Goal: Task Accomplishment & Management: Complete application form

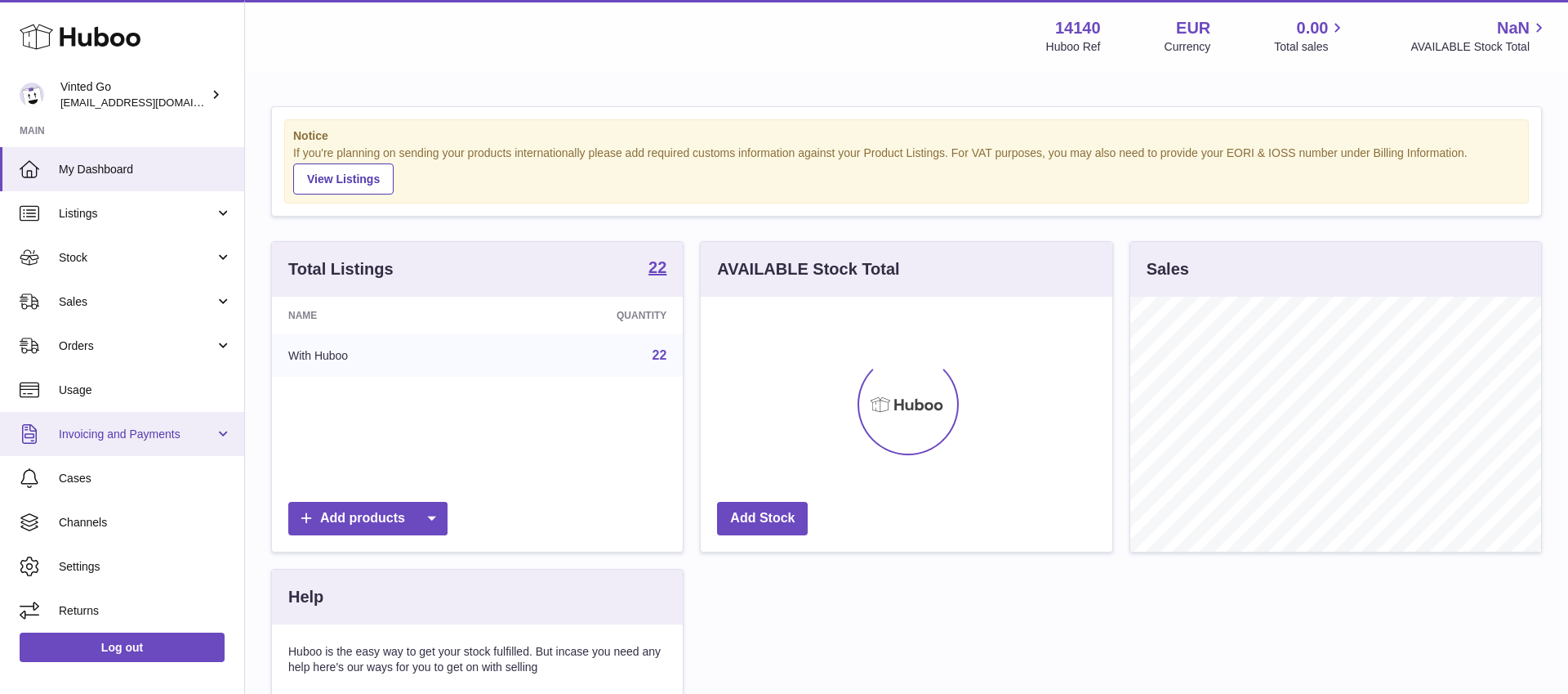
scroll to position [255, 411]
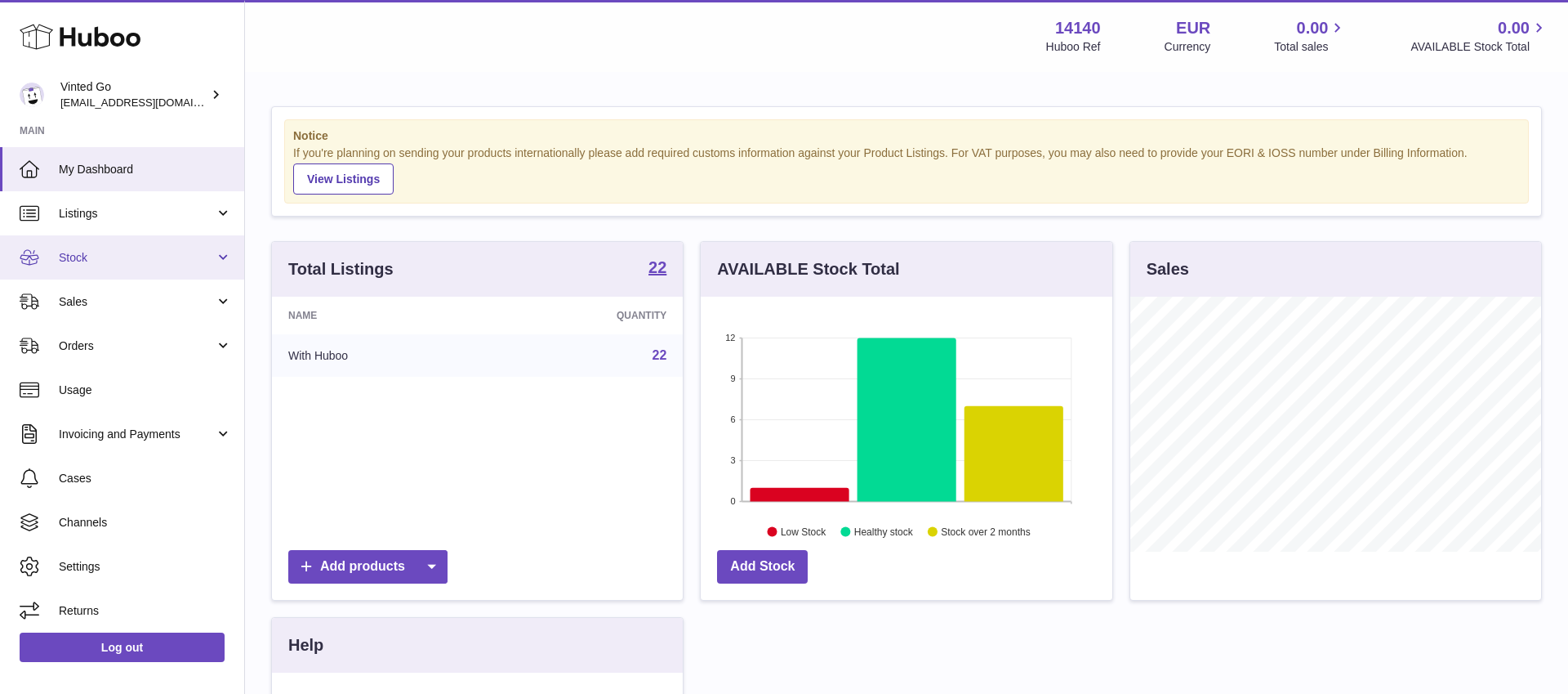
click at [92, 248] on link "Stock" at bounding box center [122, 258] width 244 height 44
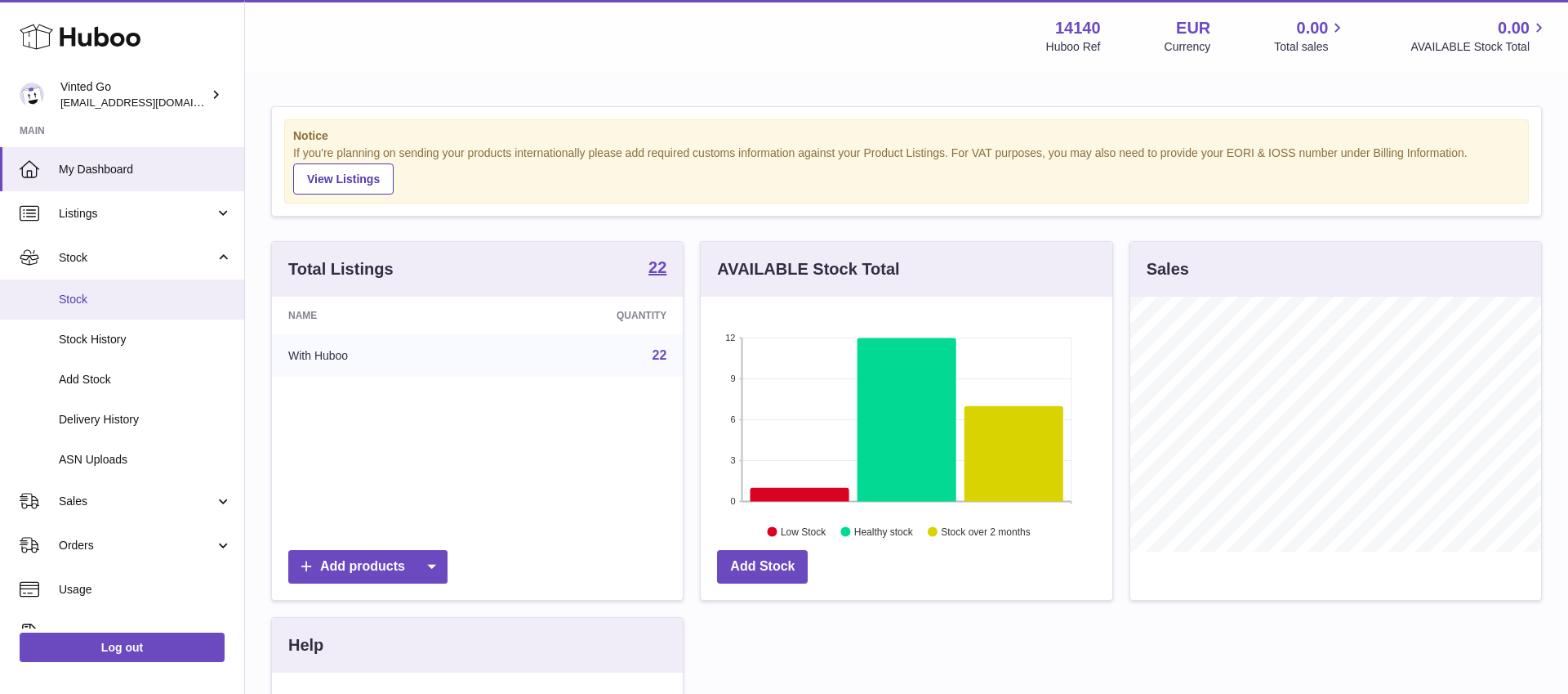
click at [132, 288] on link "Stock" at bounding box center [122, 300] width 244 height 40
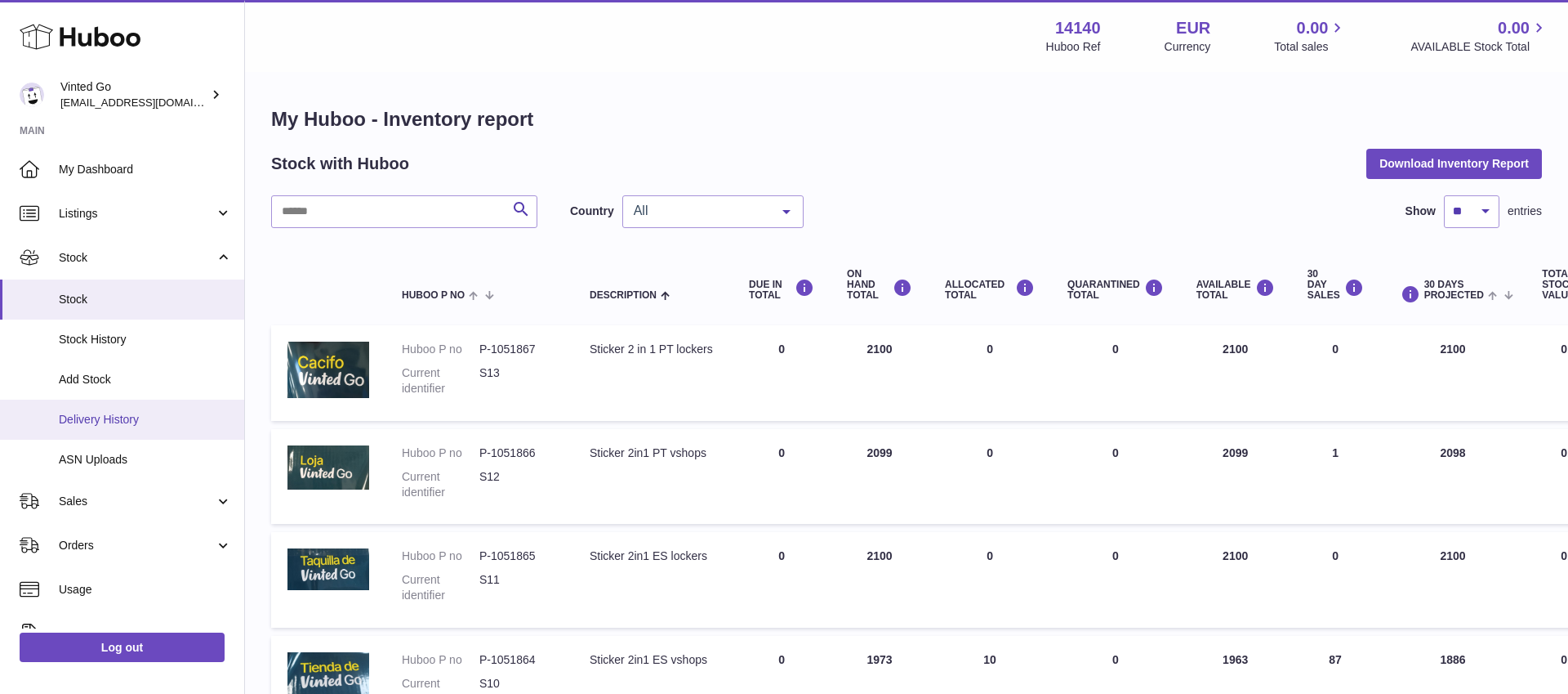
click at [131, 413] on span "Delivery History" at bounding box center [145, 419] width 173 height 15
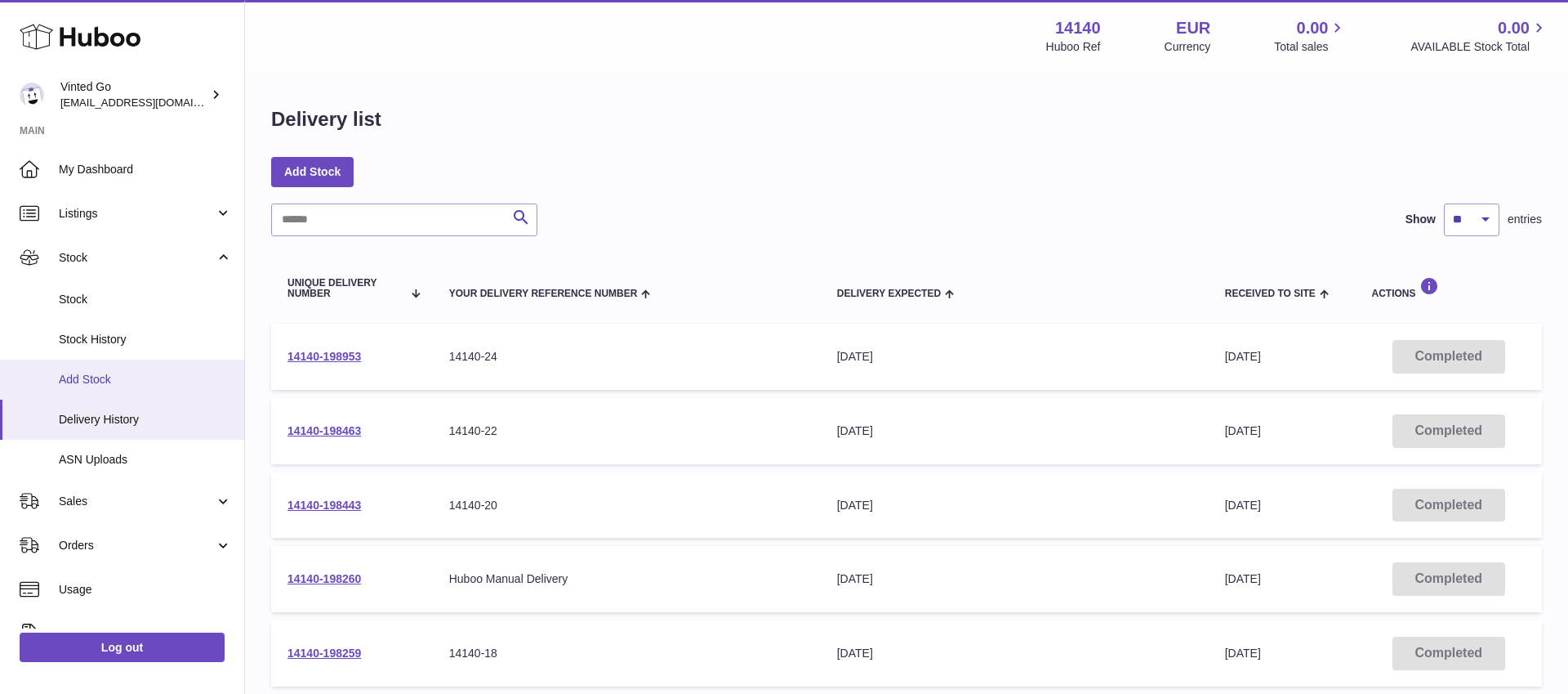
click at [108, 368] on link "Add Stock" at bounding box center [122, 380] width 244 height 40
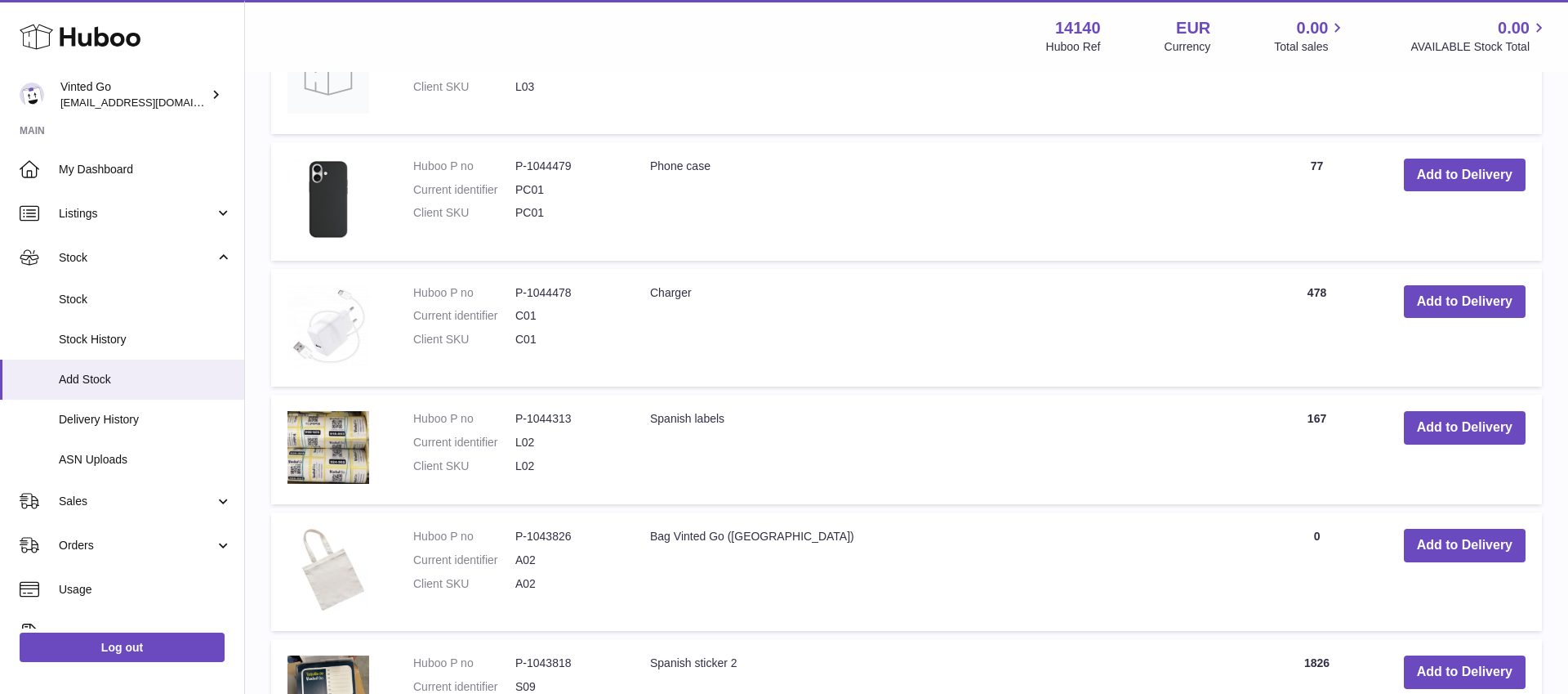
scroll to position [980, 0]
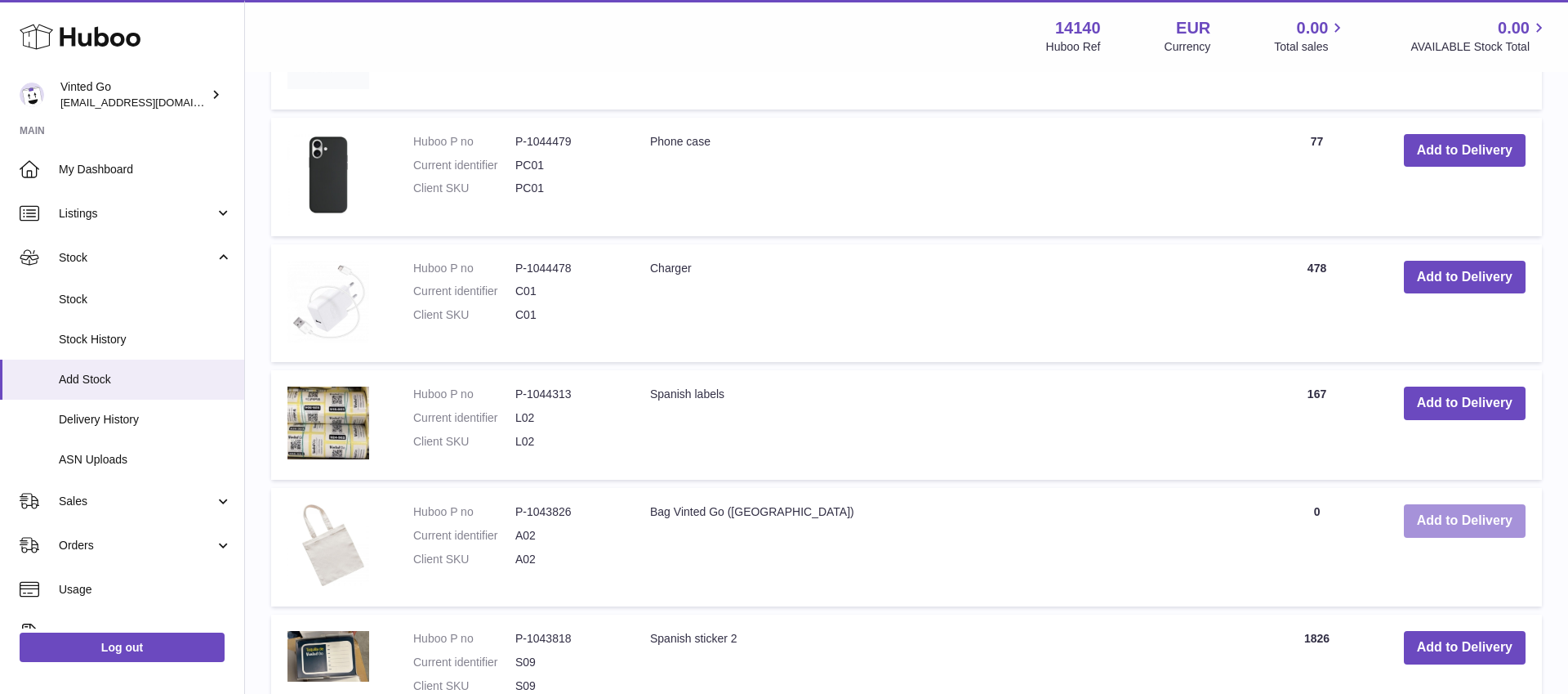
click at [1493, 527] on button "Add to Delivery" at bounding box center [1464, 521] width 122 height 34
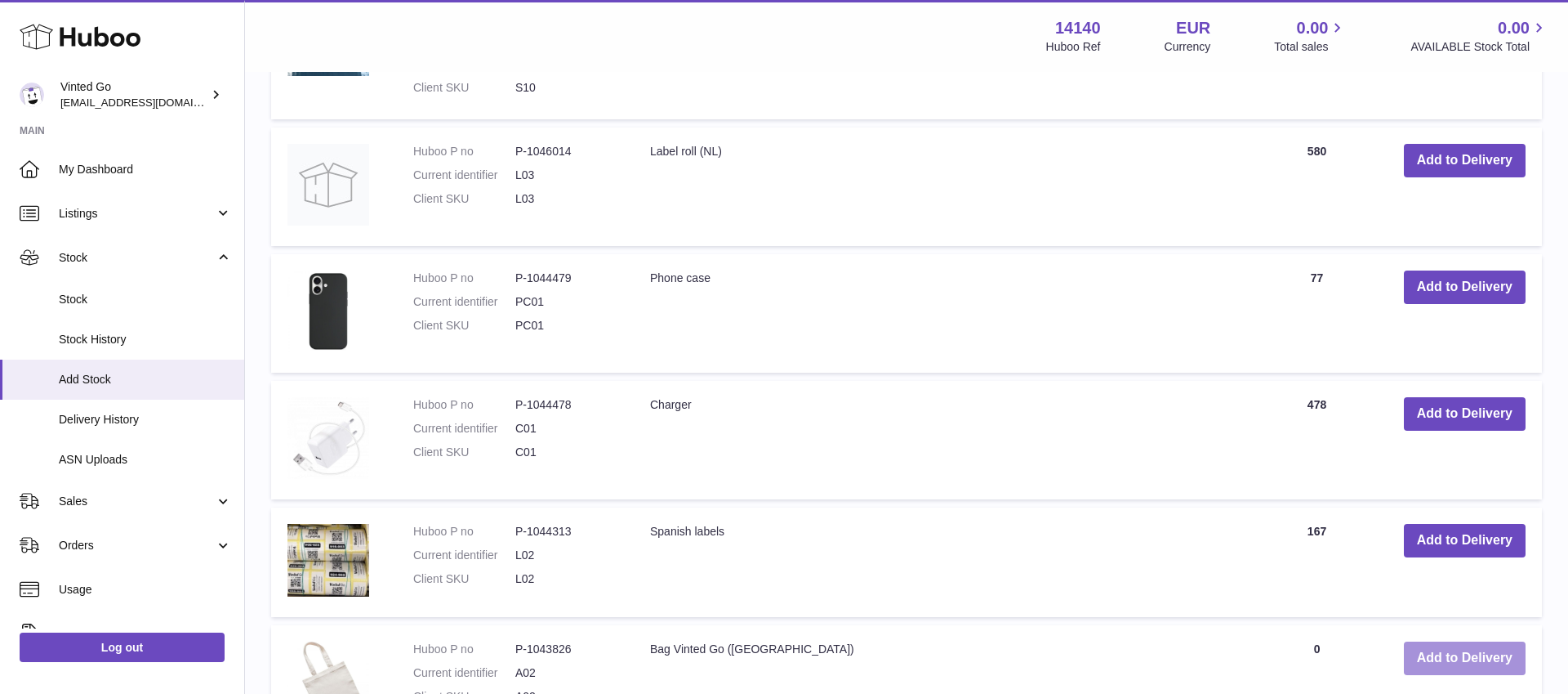
scroll to position [953, 0]
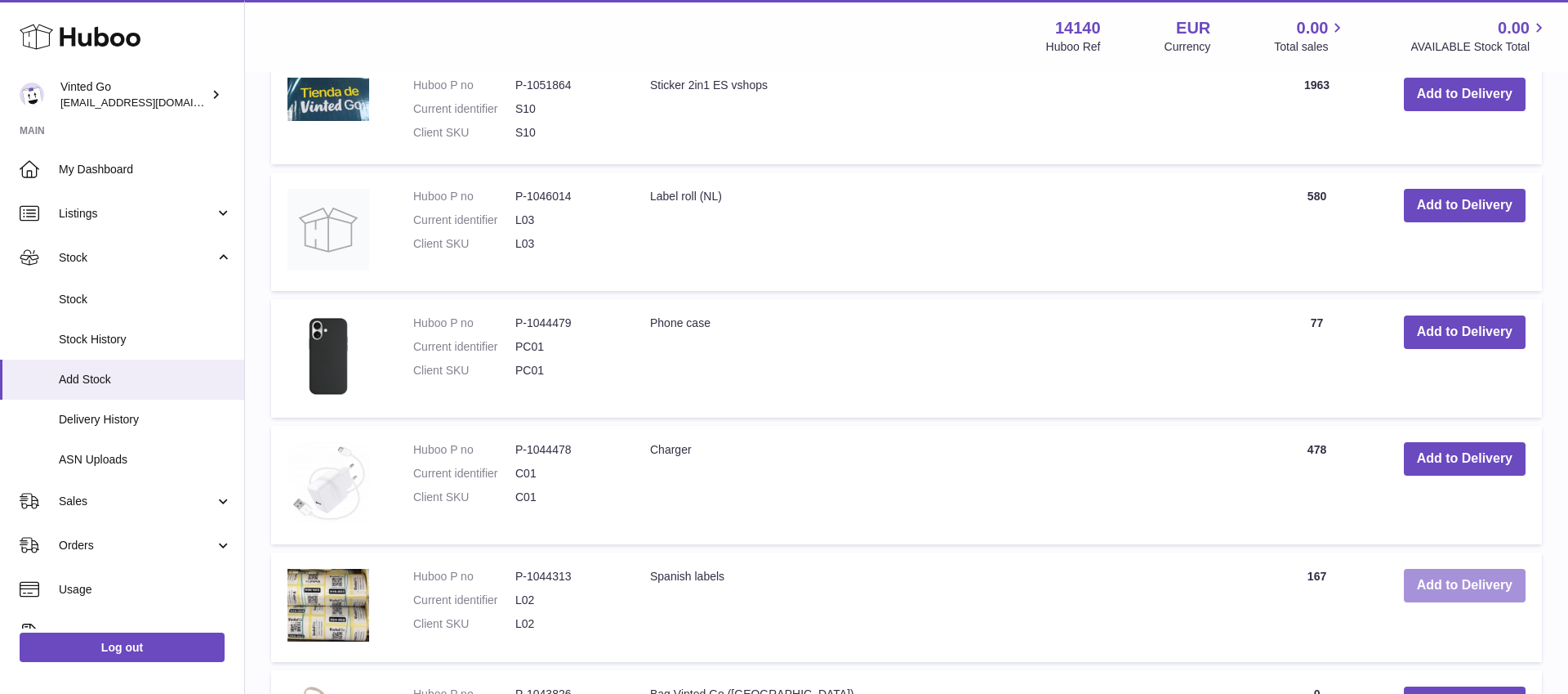
click at [1450, 581] on button "Add to Delivery" at bounding box center [1464, 585] width 122 height 34
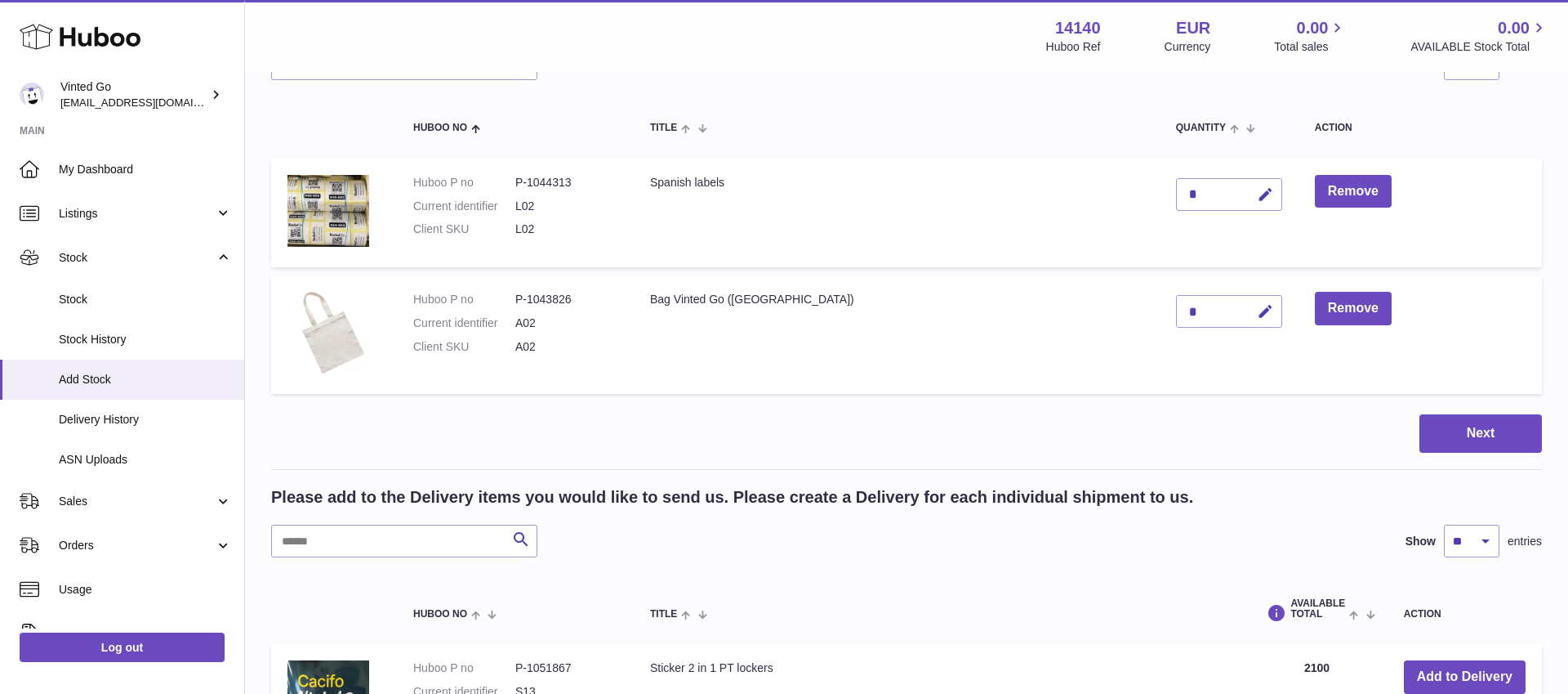
scroll to position [0, 0]
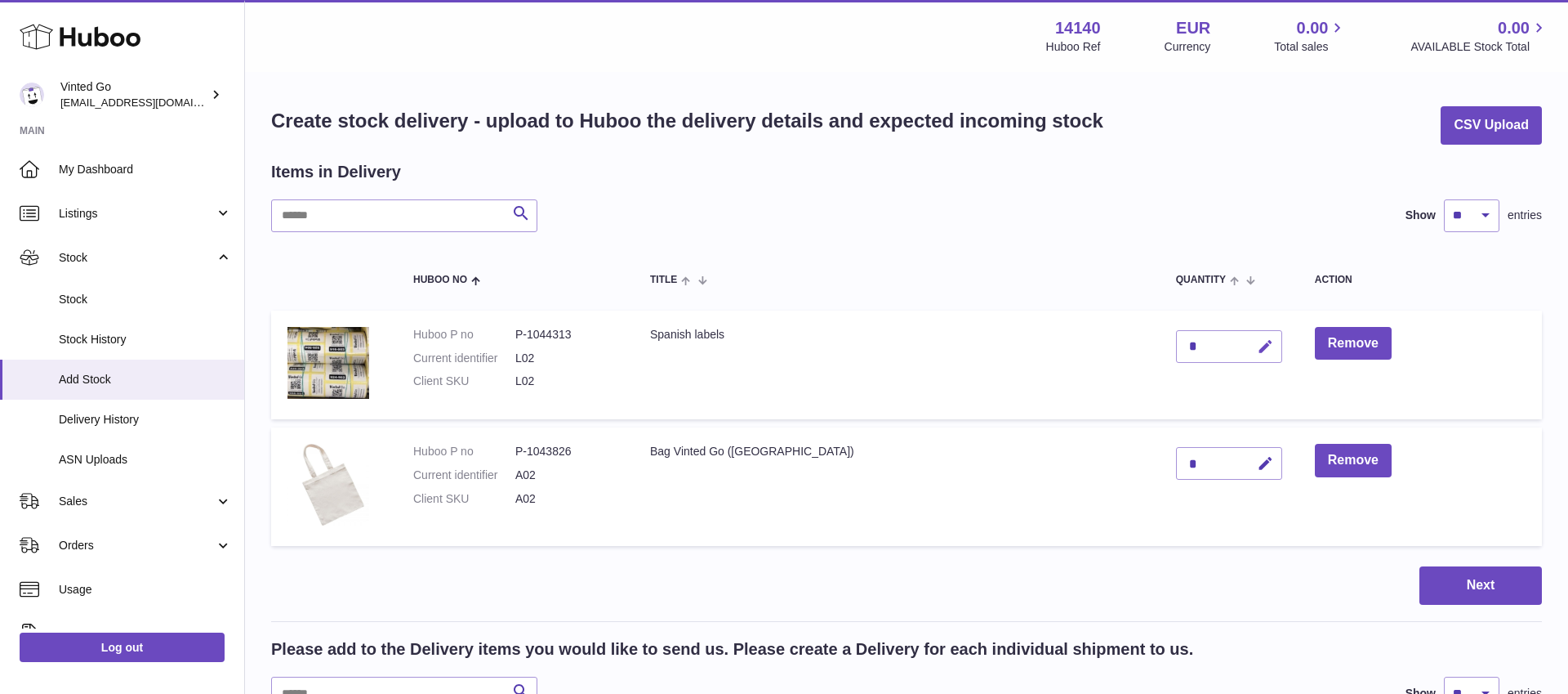
click at [1244, 336] on button "button" at bounding box center [1263, 346] width 38 height 34
type input "***"
click at [1248, 340] on button "submit" at bounding box center [1263, 346] width 31 height 26
click at [1257, 468] on icon "button" at bounding box center [1265, 462] width 17 height 17
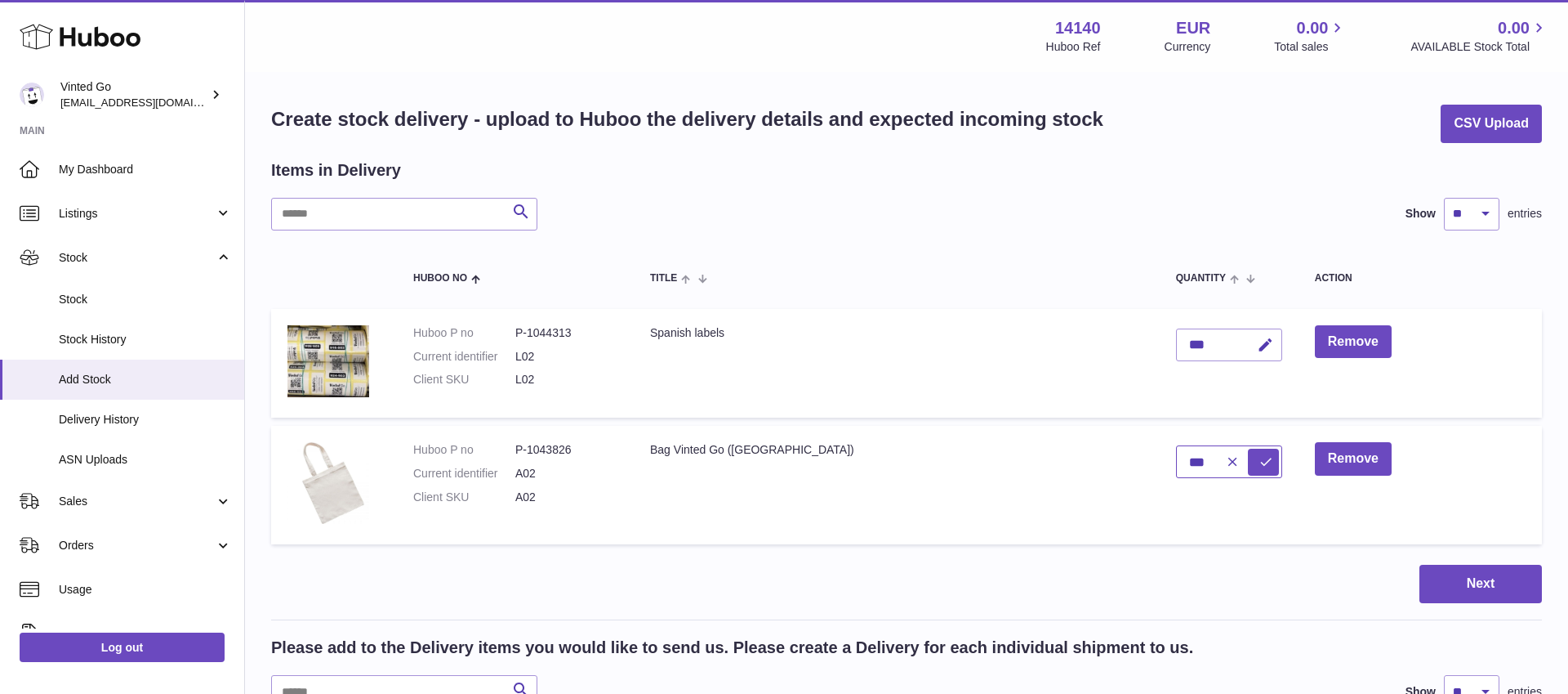
type input "***"
click at [1259, 464] on icon "submit" at bounding box center [1265, 461] width 14 height 14
click at [1257, 344] on icon "button" at bounding box center [1265, 345] width 17 height 17
type input "*"
type input "***"
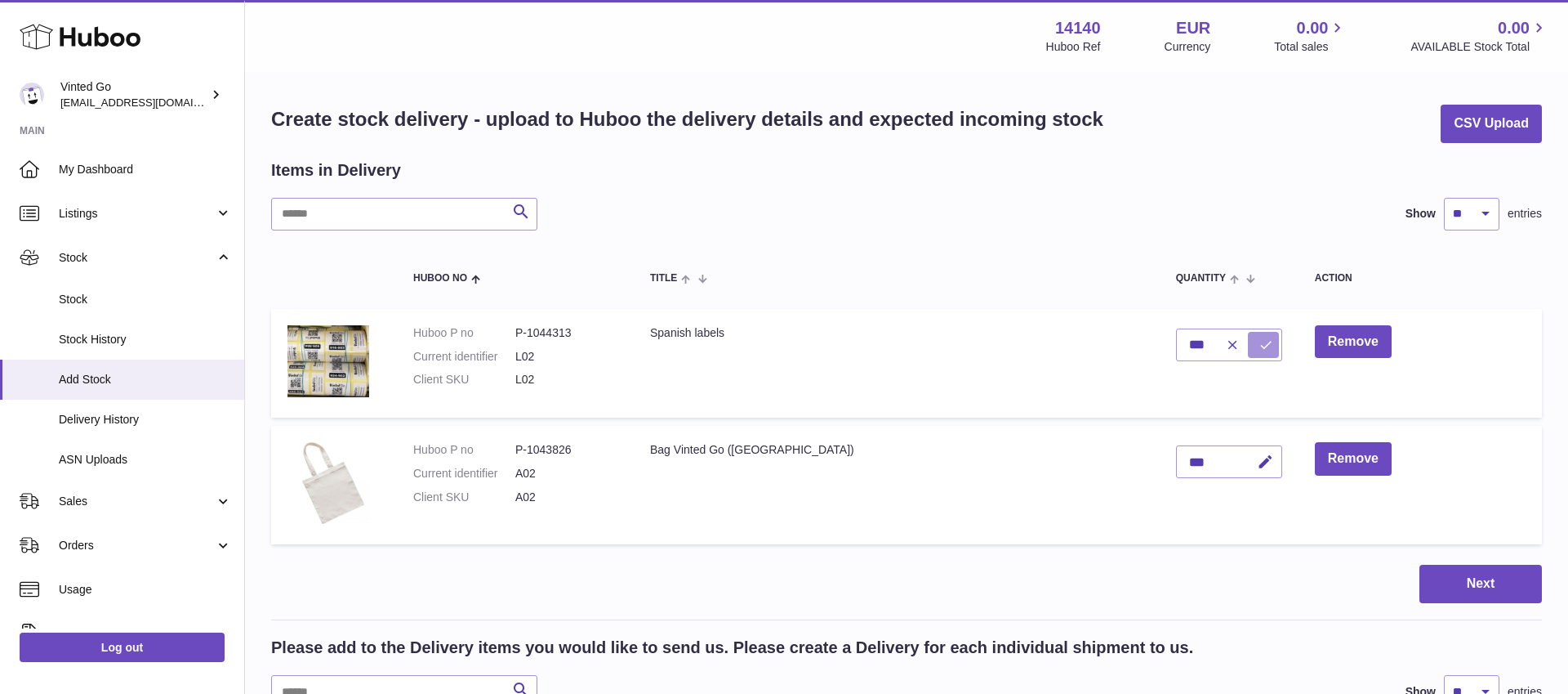
click at [1248, 334] on button "submit" at bounding box center [1263, 344] width 31 height 26
click at [1518, 568] on button "Next" at bounding box center [1481, 583] width 123 height 38
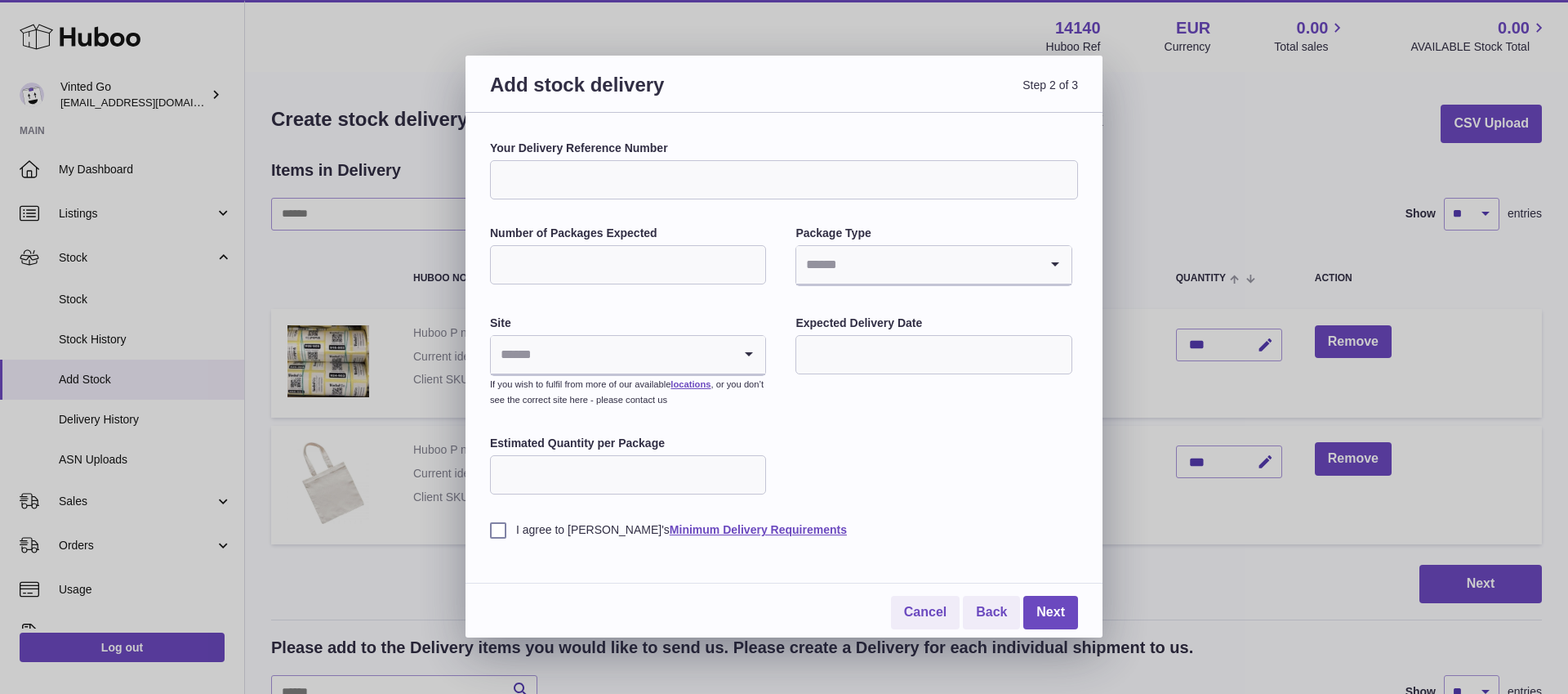
click at [776, 176] on input "Your Delivery Reference Number" at bounding box center [784, 180] width 588 height 39
type input "*********"
click at [581, 264] on input "Number of Packages Expected" at bounding box center [627, 264] width 276 height 39
type input "*"
click at [754, 259] on input "*" at bounding box center [627, 264] width 276 height 39
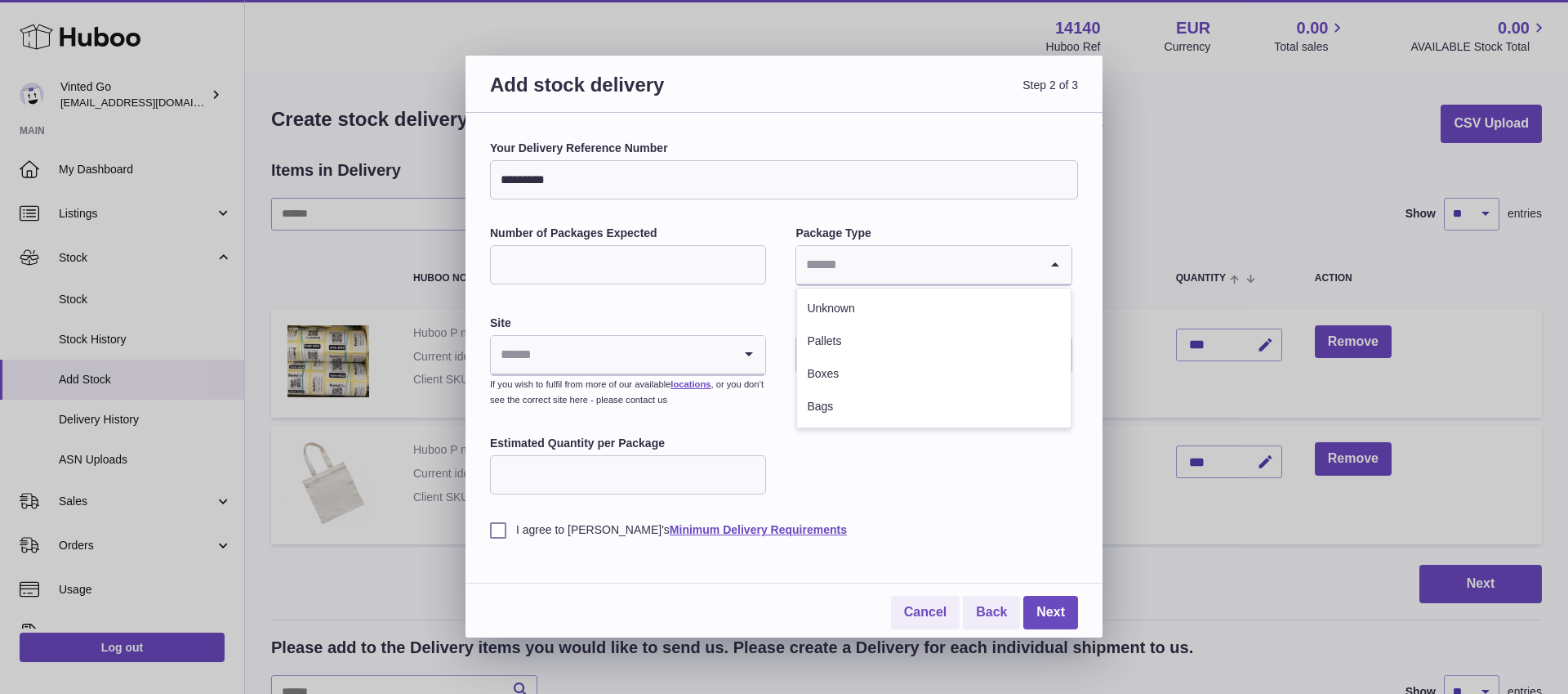
click at [867, 264] on input "Search for option" at bounding box center [918, 264] width 242 height 37
click at [858, 338] on li "Pallets" at bounding box center [934, 341] width 273 height 33
click at [732, 364] on div "Loading..." at bounding box center [628, 355] width 275 height 39
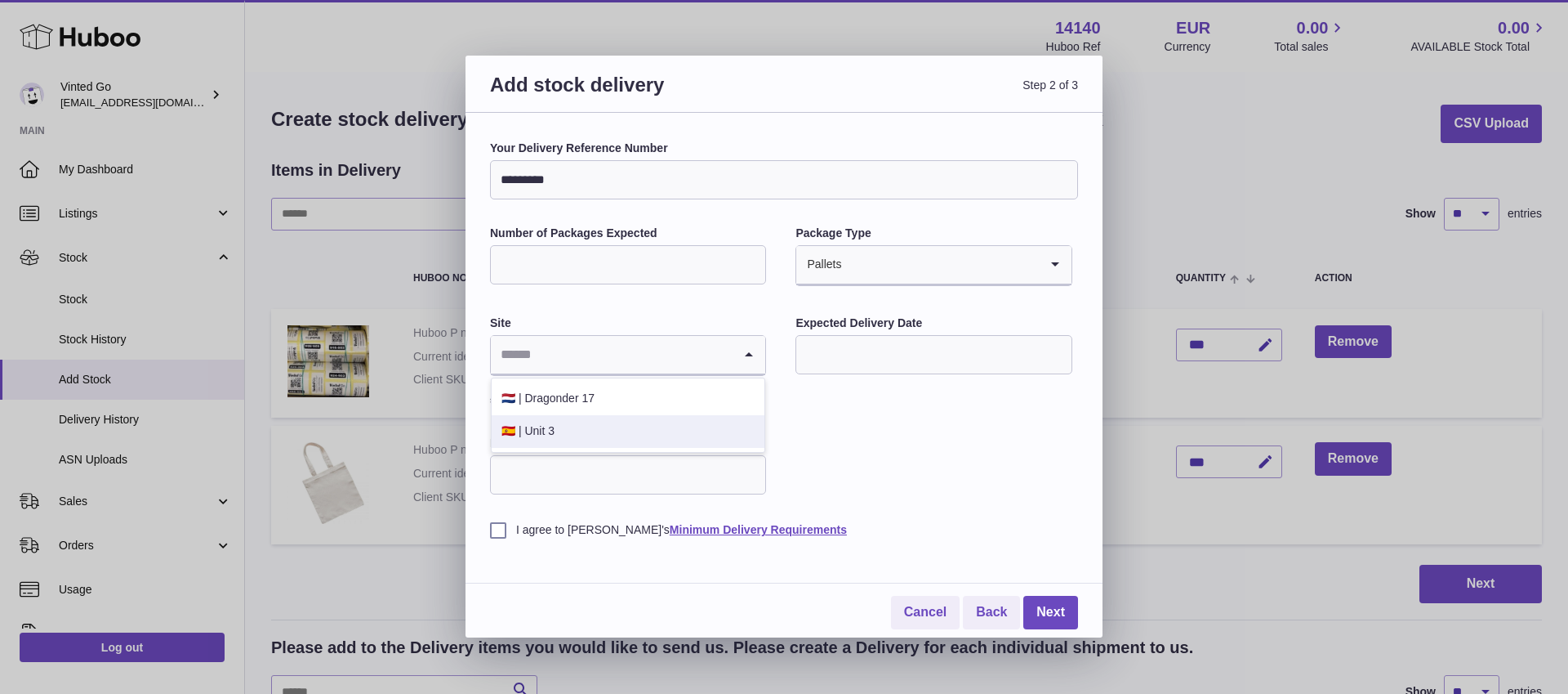
click at [681, 425] on li "🇪🇸 | Unit 3" at bounding box center [628, 432] width 273 height 33
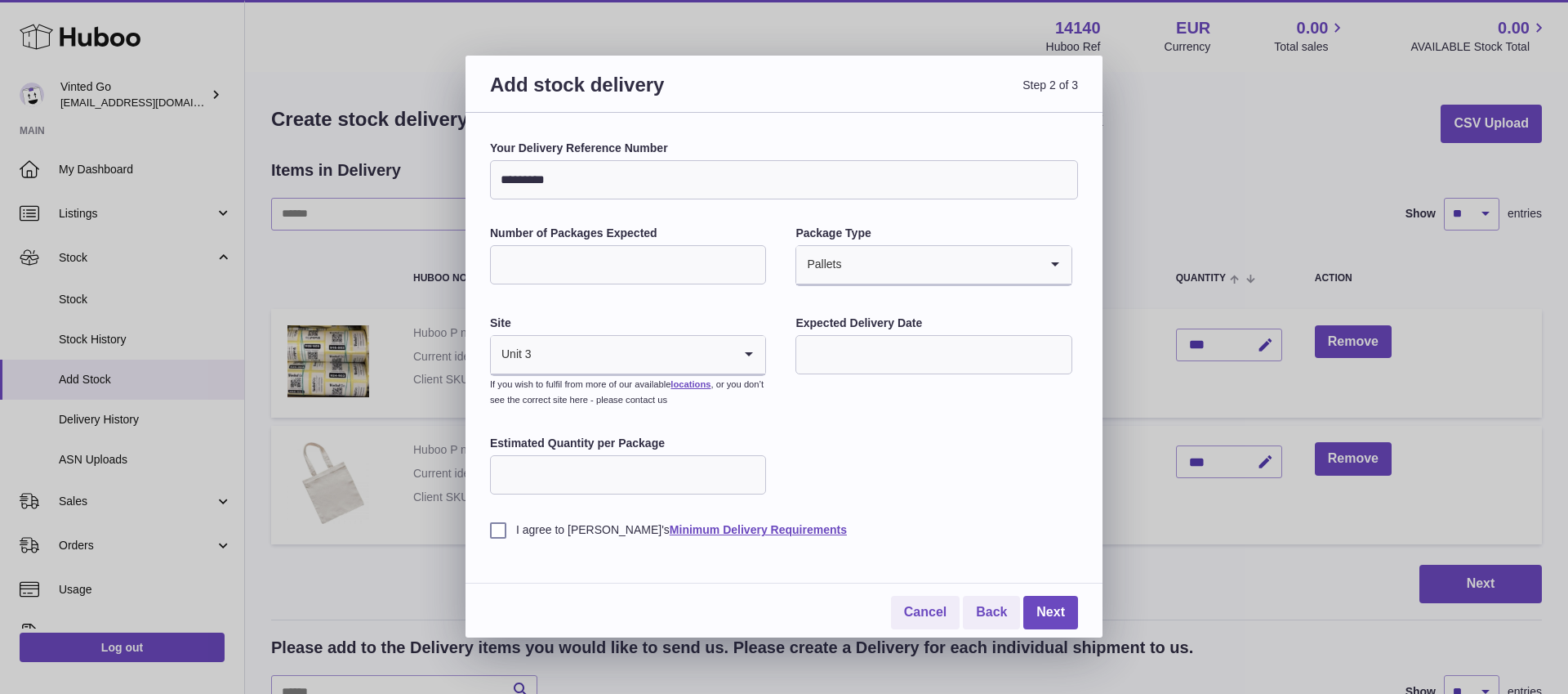
click at [849, 363] on input "text" at bounding box center [933, 355] width 276 height 39
click at [928, 533] on span "14" at bounding box center [919, 523] width 30 height 30
type input "**********"
click at [891, 485] on div "**********" at bounding box center [784, 338] width 588 height 397
click at [739, 476] on input "Estimated Quantity per Package" at bounding box center [627, 475] width 276 height 39
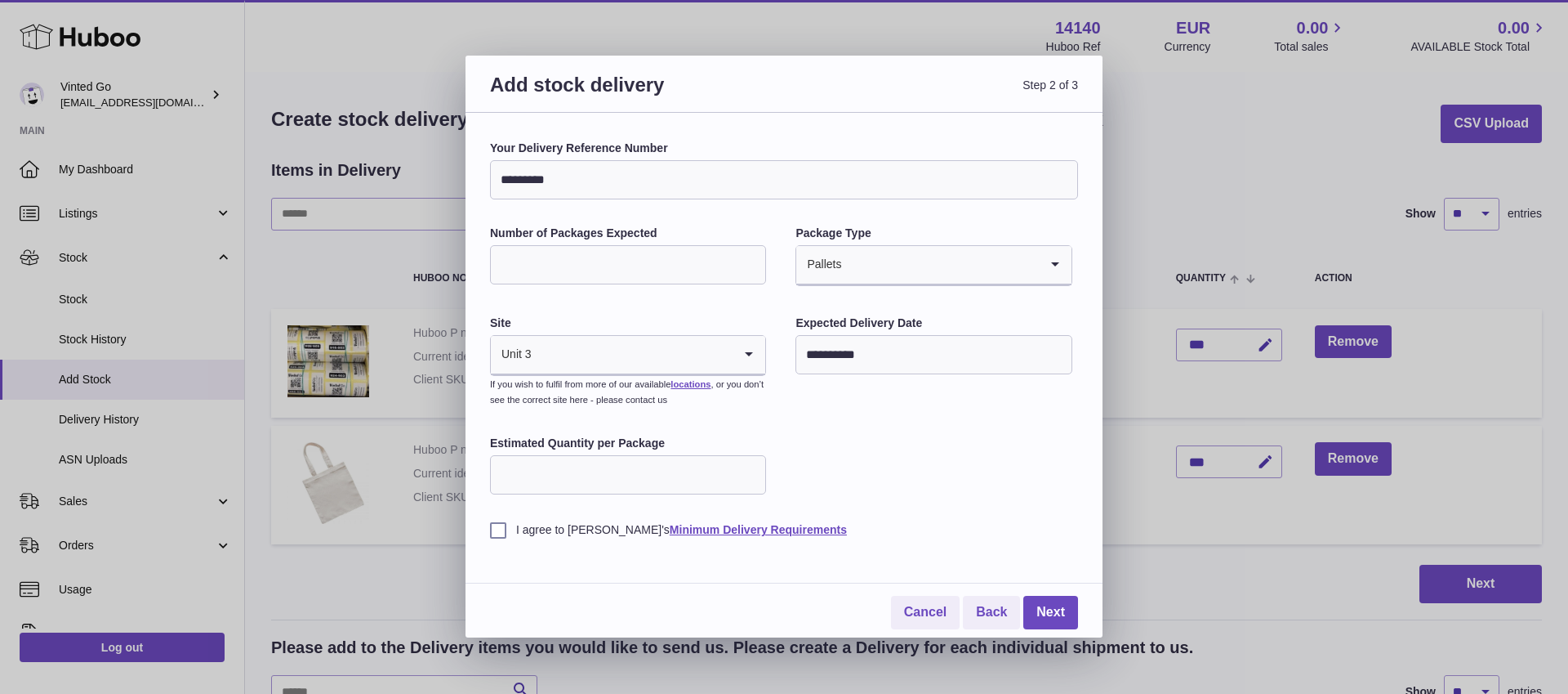
click at [496, 528] on label "I agree to Huboo's Minimum Delivery Requirements" at bounding box center [784, 530] width 588 height 15
click at [650, 267] on input "*" at bounding box center [627, 264] width 276 height 39
type input "**"
click at [939, 277] on input "Search for option" at bounding box center [918, 264] width 242 height 37
click at [897, 377] on li "Boxes" at bounding box center [934, 374] width 273 height 33
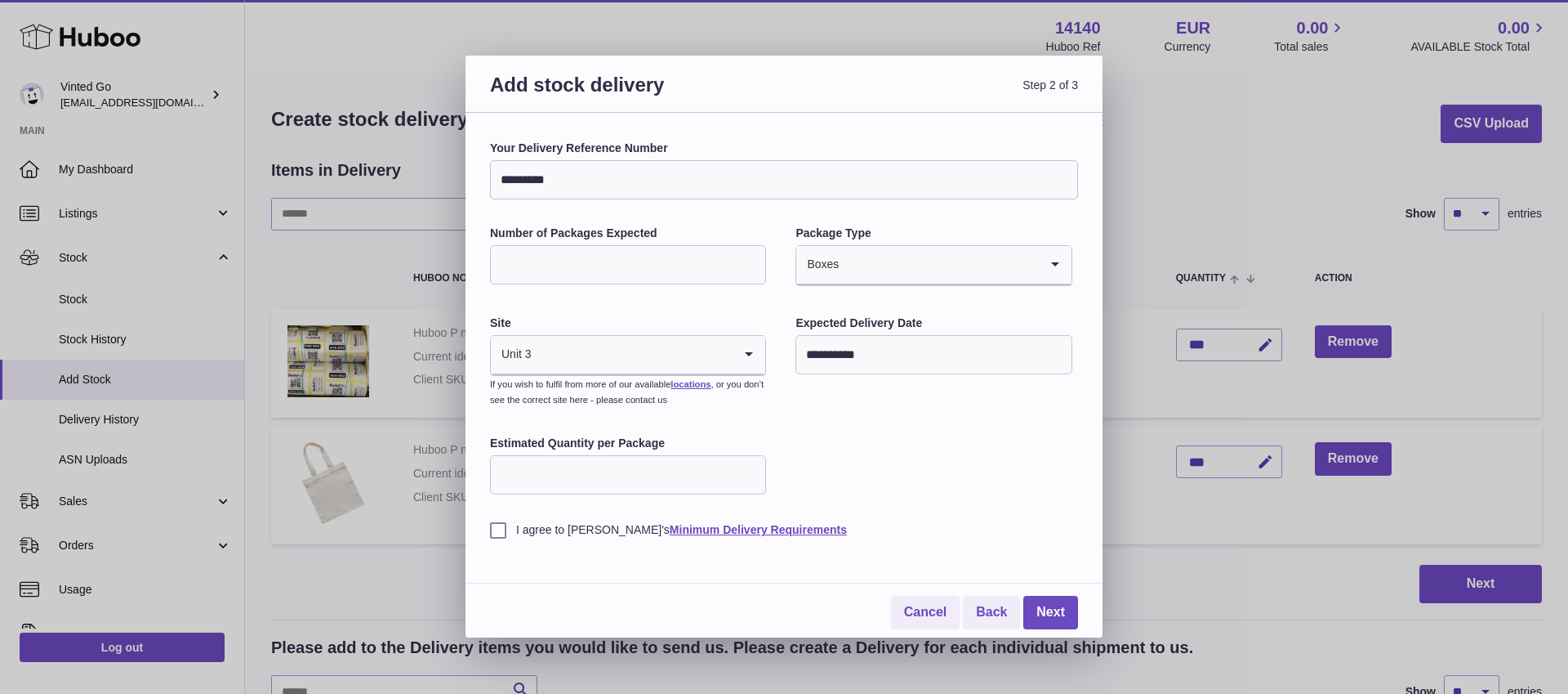
click at [864, 513] on div "I agree to Huboo's Minimum Delivery Requirements" at bounding box center [784, 518] width 588 height 40
click at [666, 468] on input "Estimated Quantity per Package" at bounding box center [627, 475] width 276 height 39
click at [801, 482] on div "**********" at bounding box center [784, 338] width 588 height 397
click at [1062, 619] on link "Next" at bounding box center [1050, 612] width 55 height 34
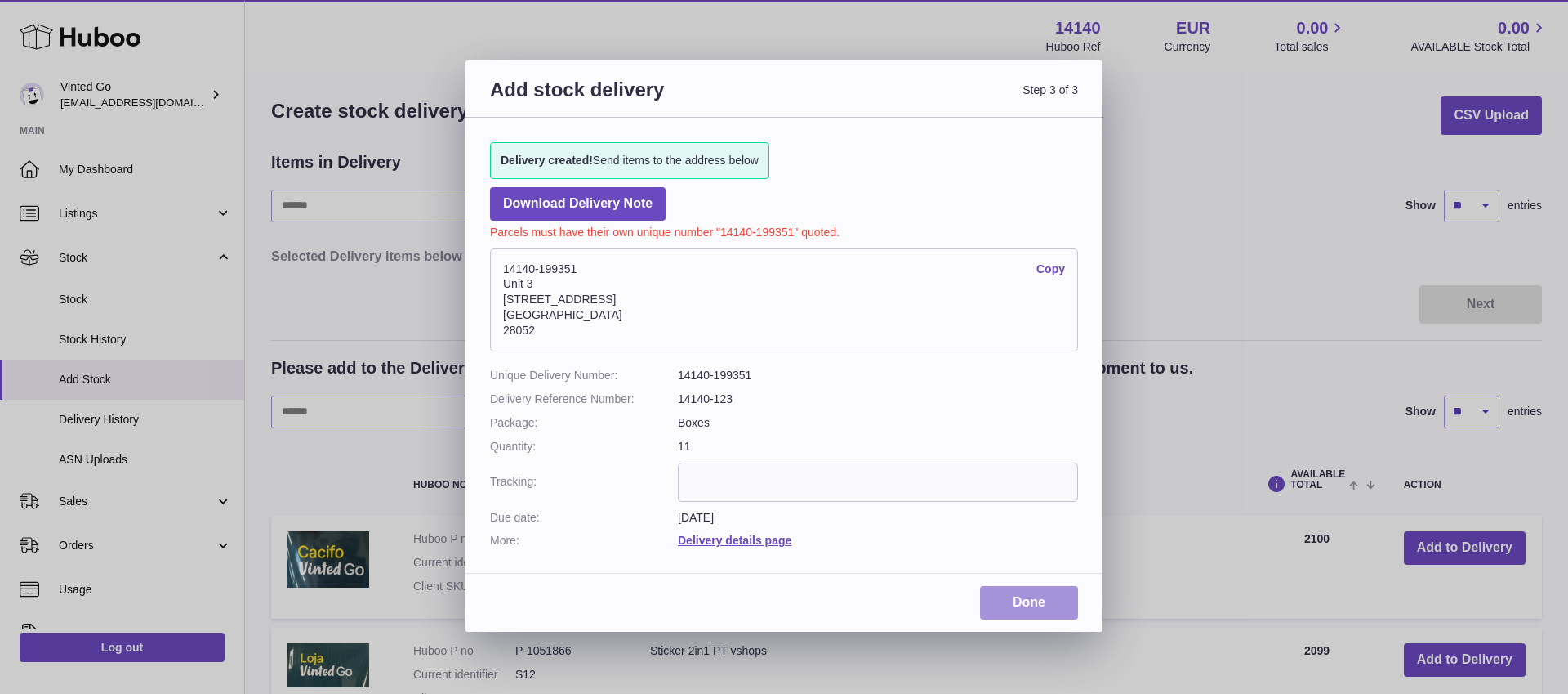
scroll to position [6, 0]
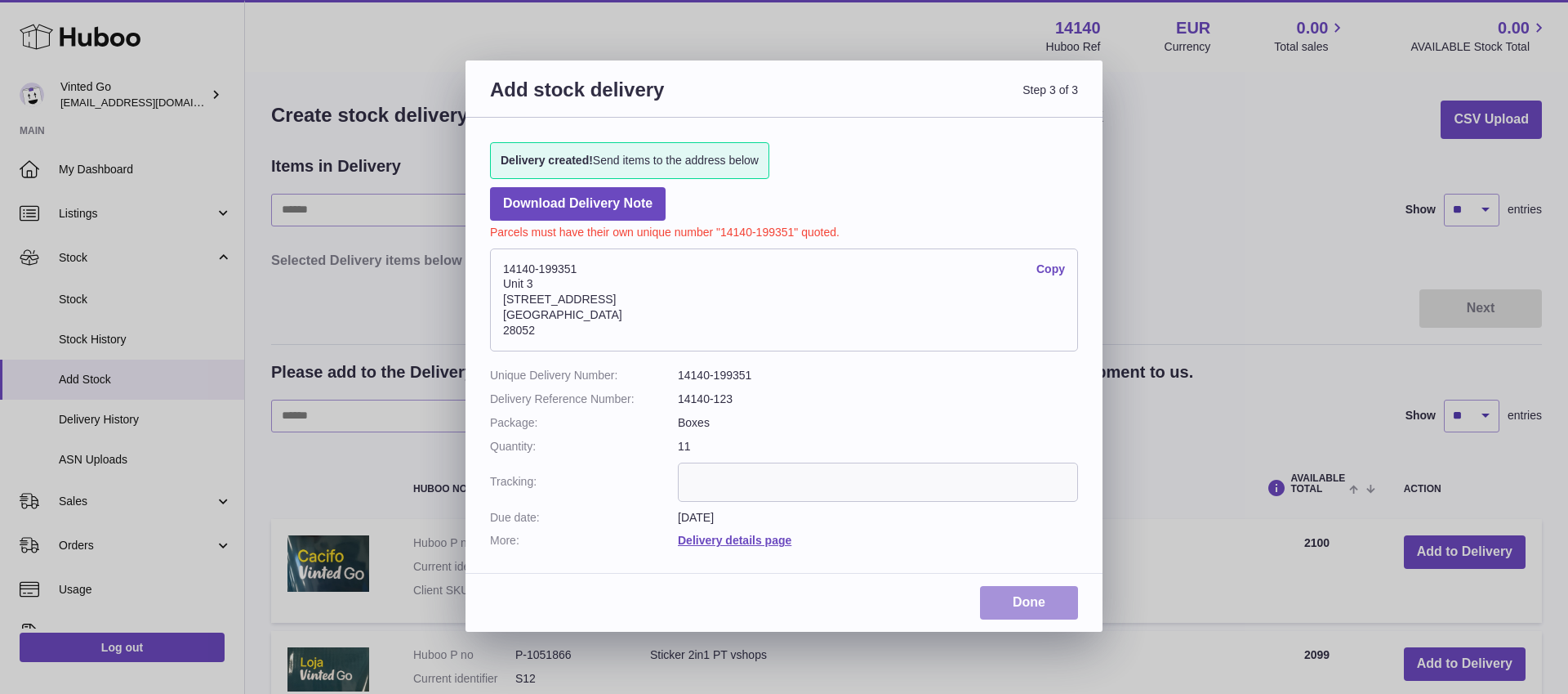
click at [1044, 606] on link "Done" at bounding box center [1029, 603] width 98 height 34
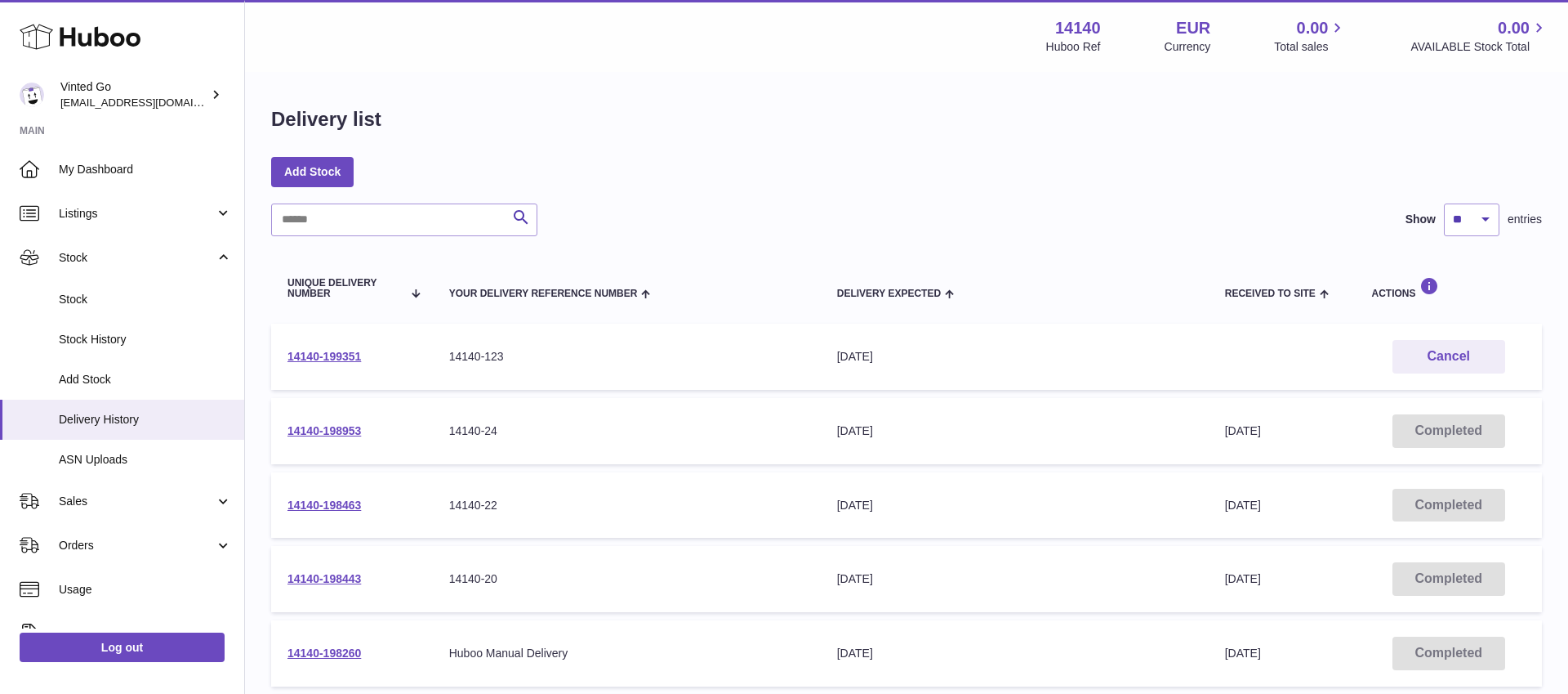
click at [325, 348] on td "14140-199351" at bounding box center [352, 357] width 161 height 66
click at [330, 352] on link "14140-199351" at bounding box center [324, 357] width 74 height 13
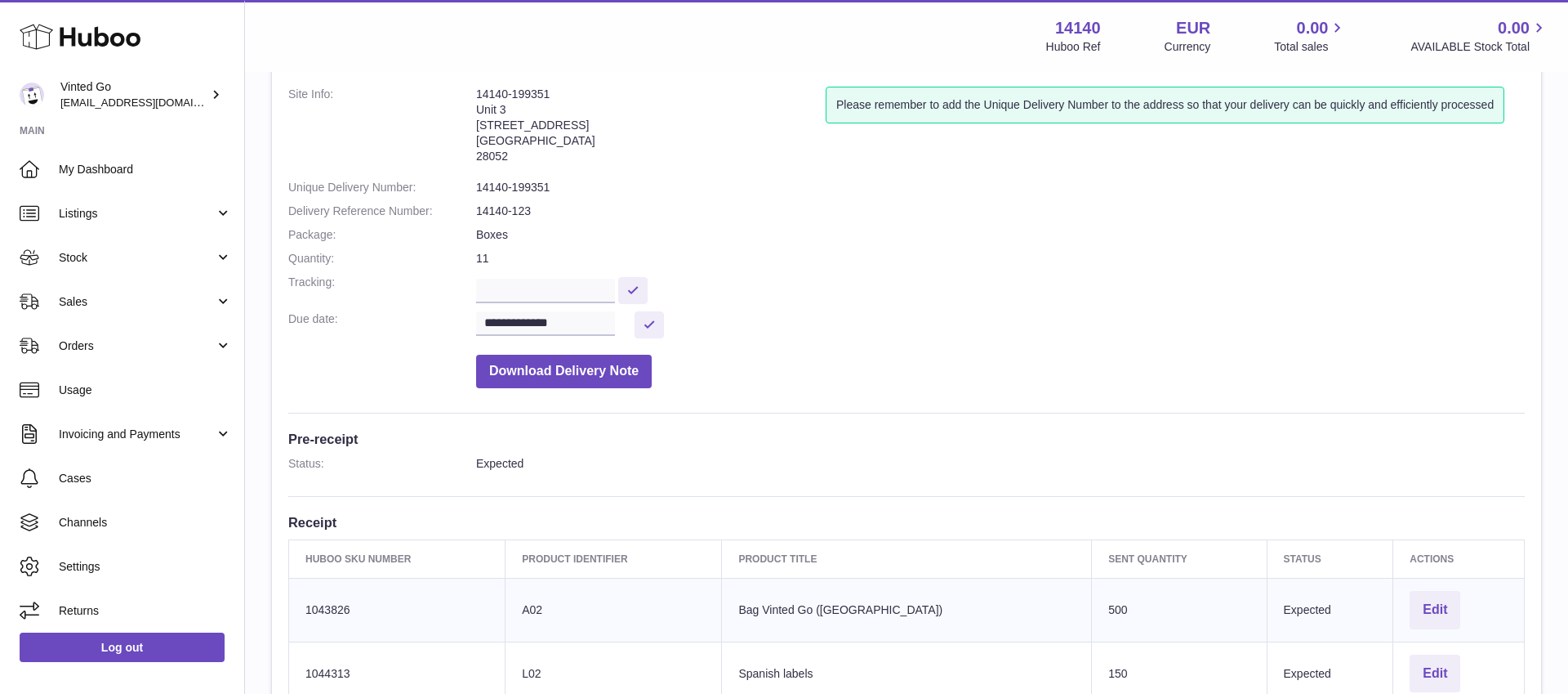
scroll to position [101, 0]
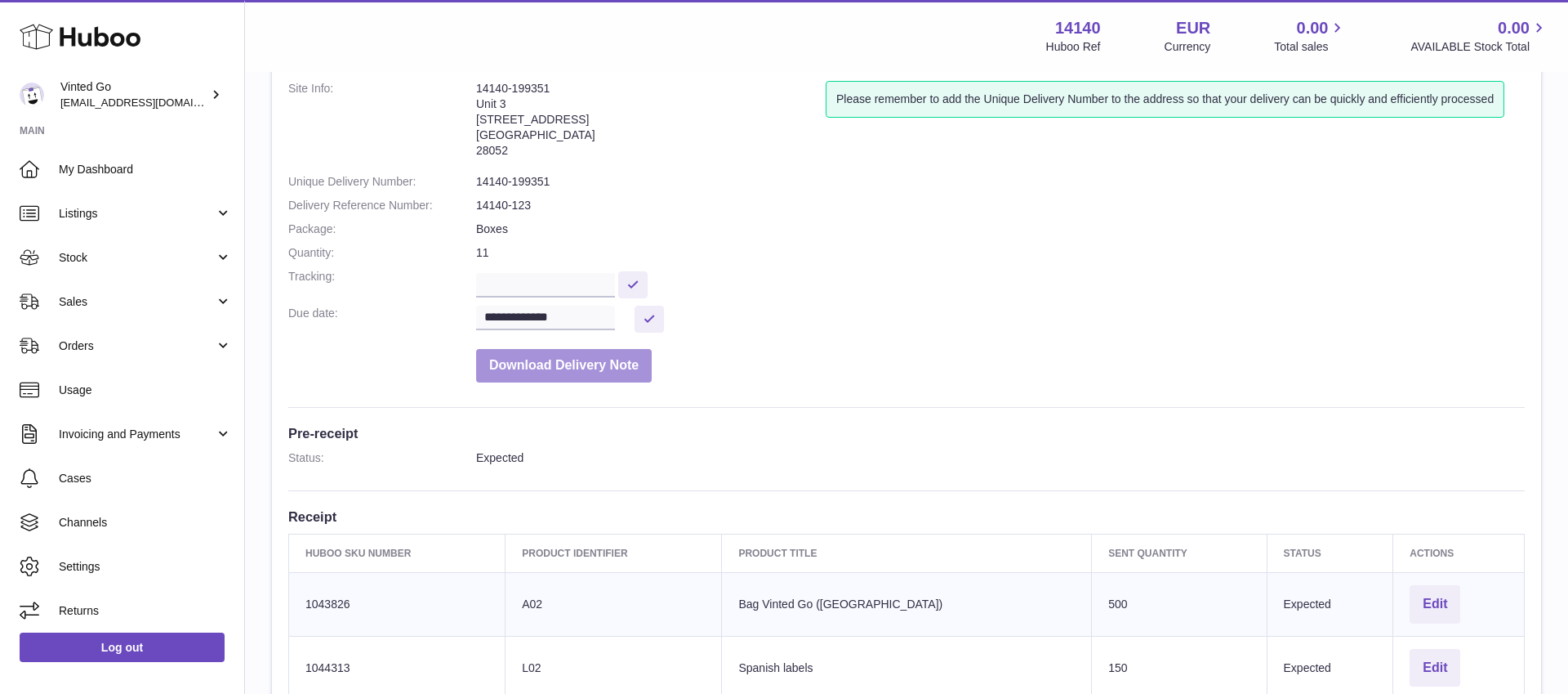
click at [597, 379] on button "Download Delivery Note" at bounding box center [564, 365] width 176 height 34
